Goal: Task Accomplishment & Management: Use online tool/utility

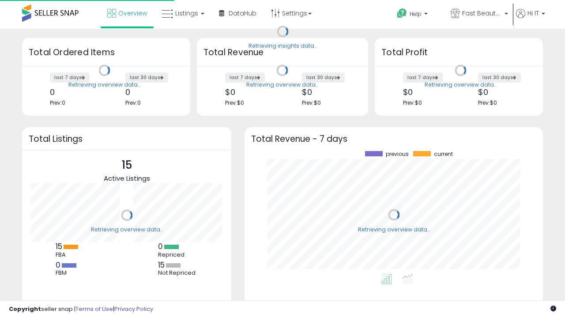
scroll to position [123, 281]
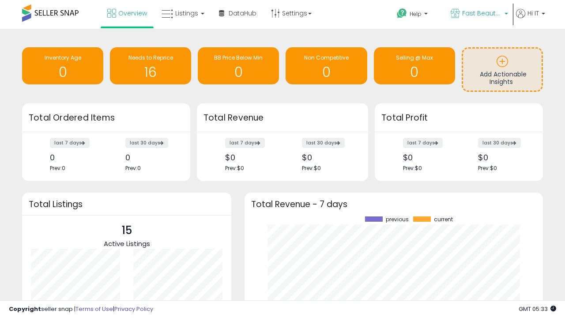
click at [479, 14] on span "Fast Beauty ([GEOGRAPHIC_DATA])" at bounding box center [482, 13] width 40 height 9
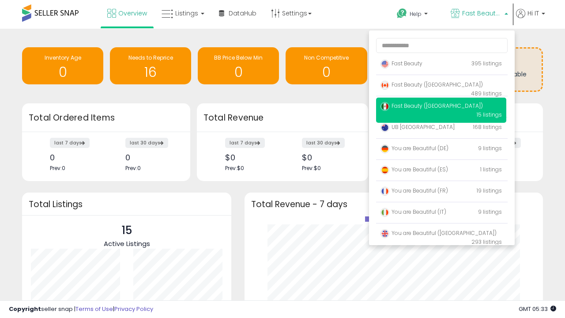
click at [441, 65] on p "Fast Beauty 395 listings" at bounding box center [441, 64] width 130 height 18
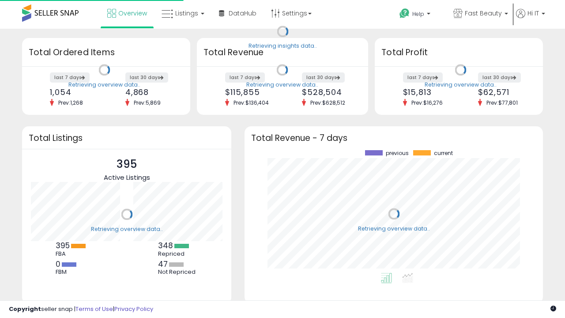
scroll to position [123, 281]
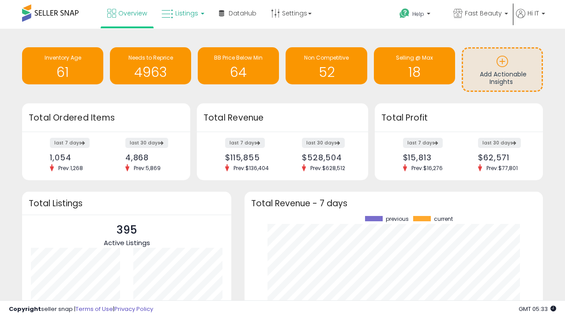
click at [182, 13] on span "Listings" at bounding box center [186, 13] width 23 height 9
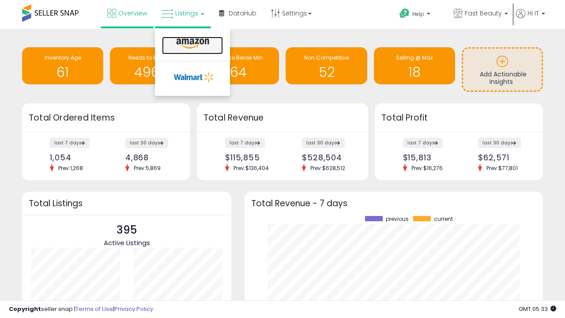
click at [192, 44] on icon at bounding box center [193, 43] width 38 height 11
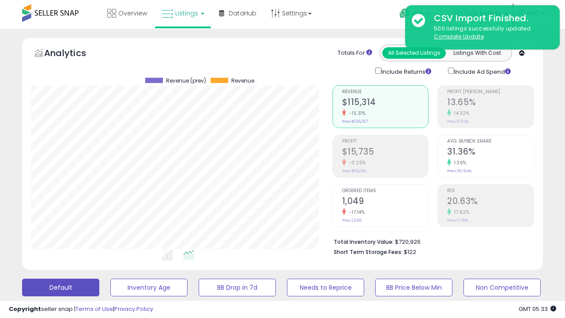
scroll to position [181, 301]
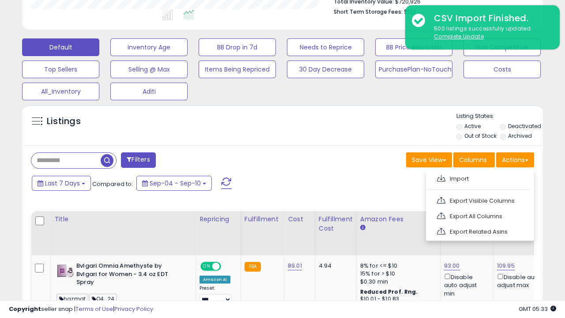
click at [441, 177] on span at bounding box center [441, 178] width 8 height 7
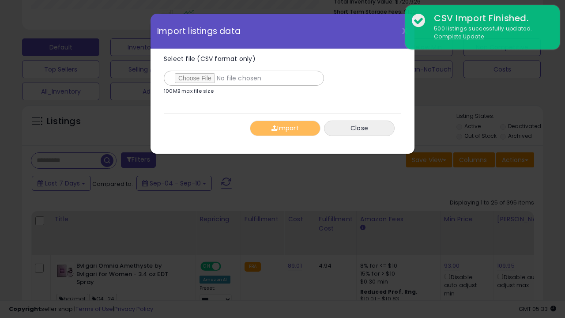
type input "**********"
click at [285, 128] on button "Import" at bounding box center [285, 128] width 71 height 15
